Goal: Navigation & Orientation: Find specific page/section

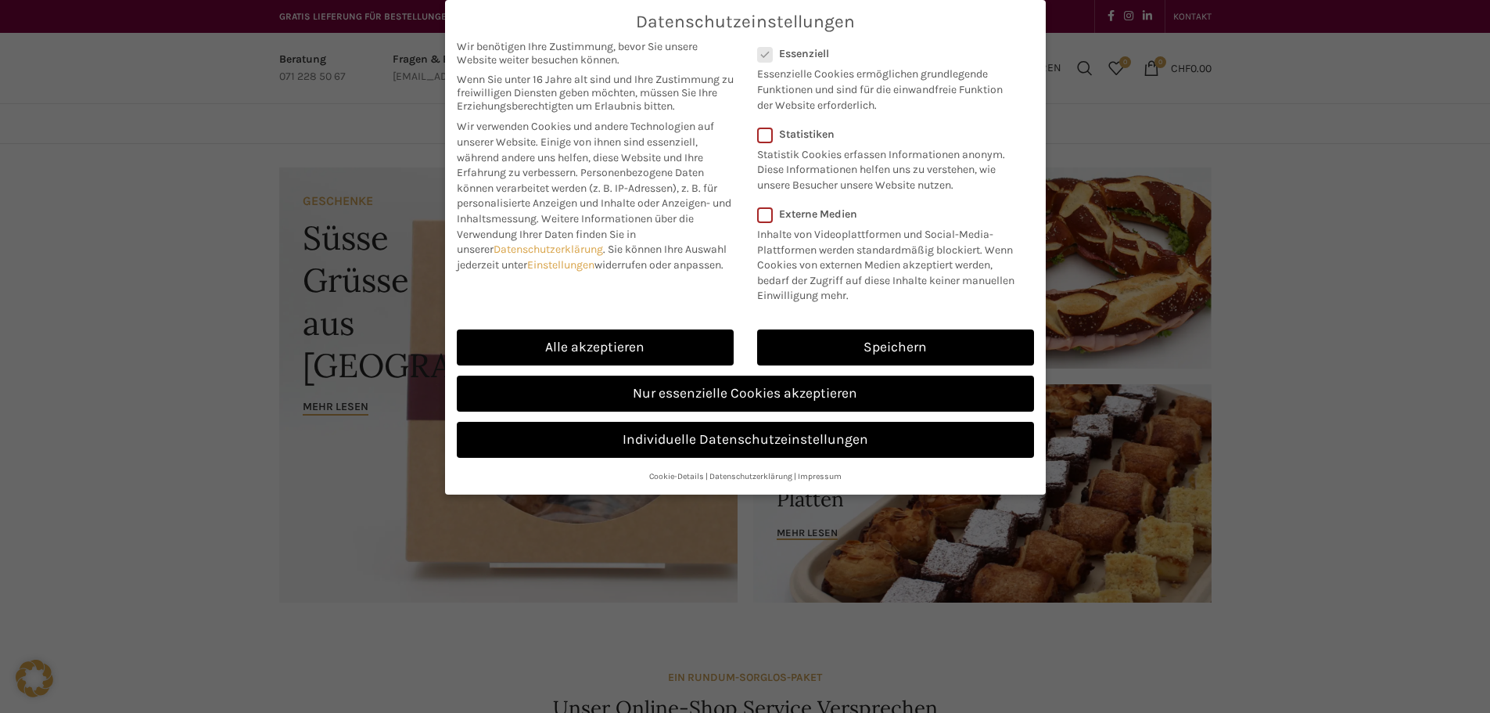
click at [838, 334] on link "Speichern" at bounding box center [895, 347] width 277 height 36
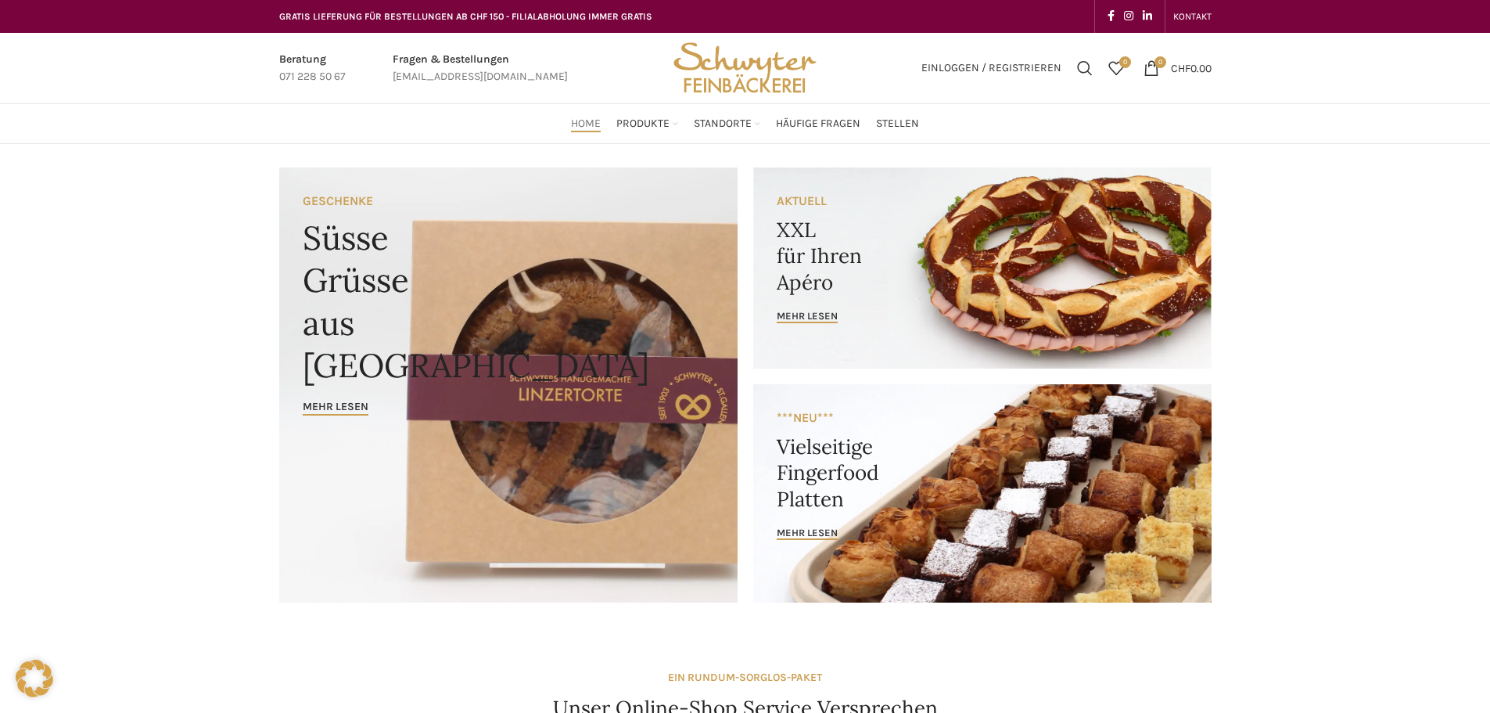
click at [711, 127] on span "Standorte" at bounding box center [723, 124] width 58 height 15
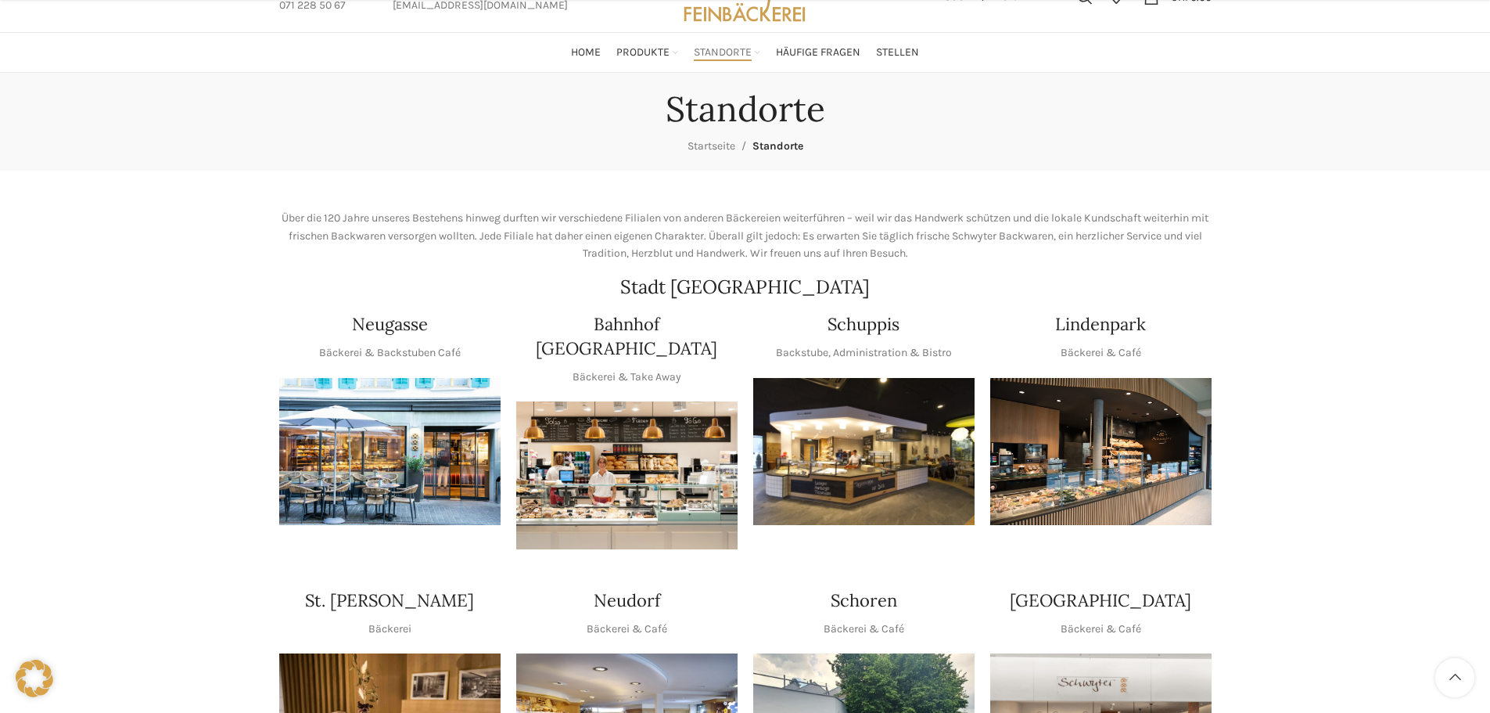
scroll to position [156, 0]
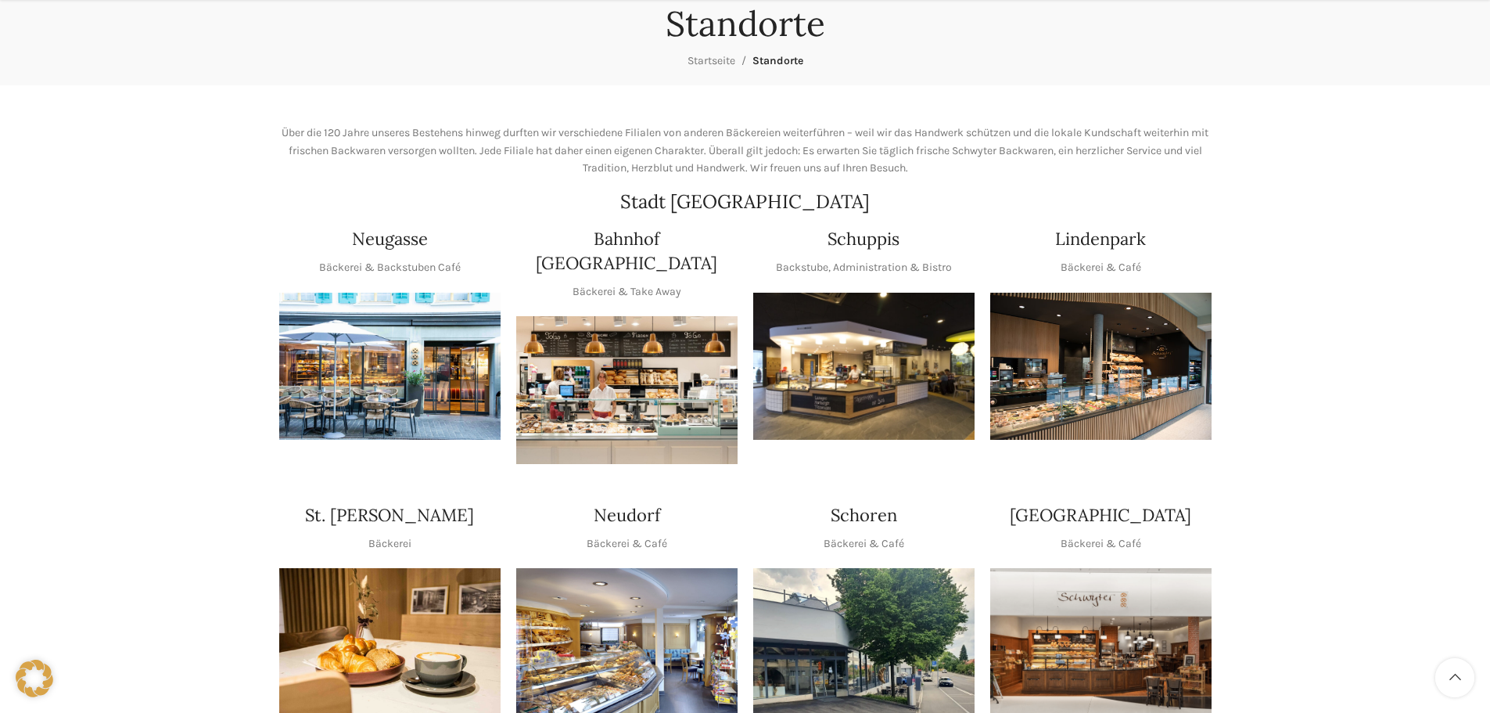
click at [368, 235] on h4 "Neugasse" at bounding box center [390, 239] width 76 height 24
click at [354, 361] on img "1 / 1" at bounding box center [389, 367] width 221 height 148
